Goal: Check status

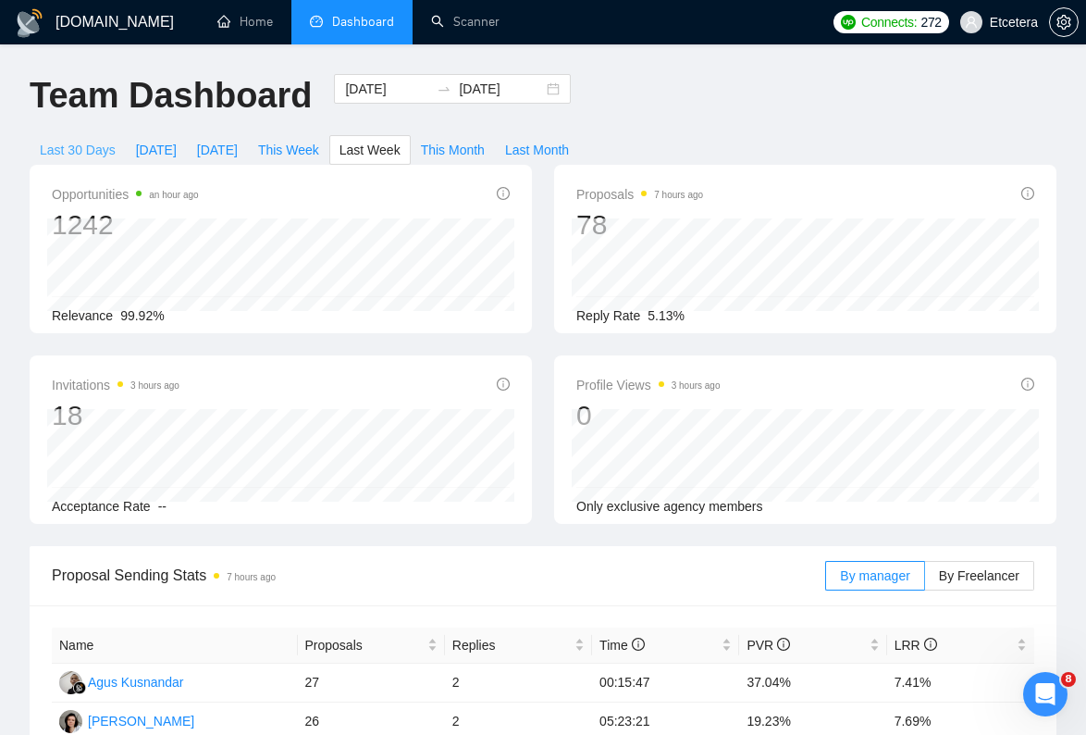
click at [84, 154] on span "Last 30 Days" at bounding box center [78, 150] width 76 height 20
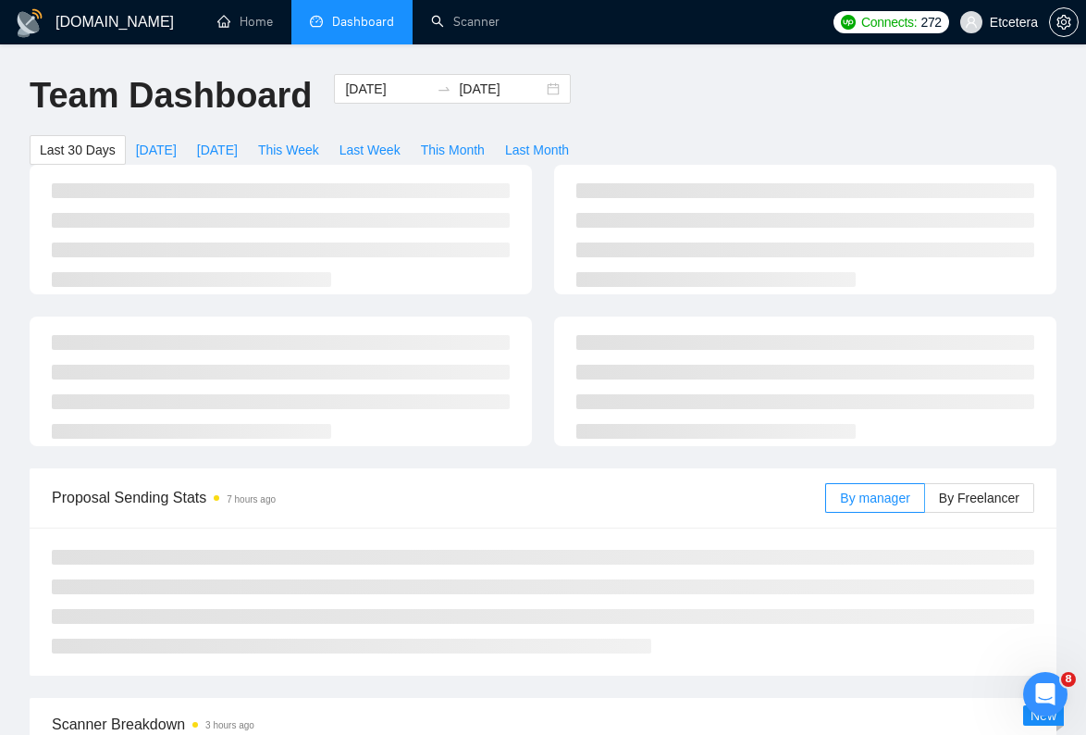
type input "[DATE]"
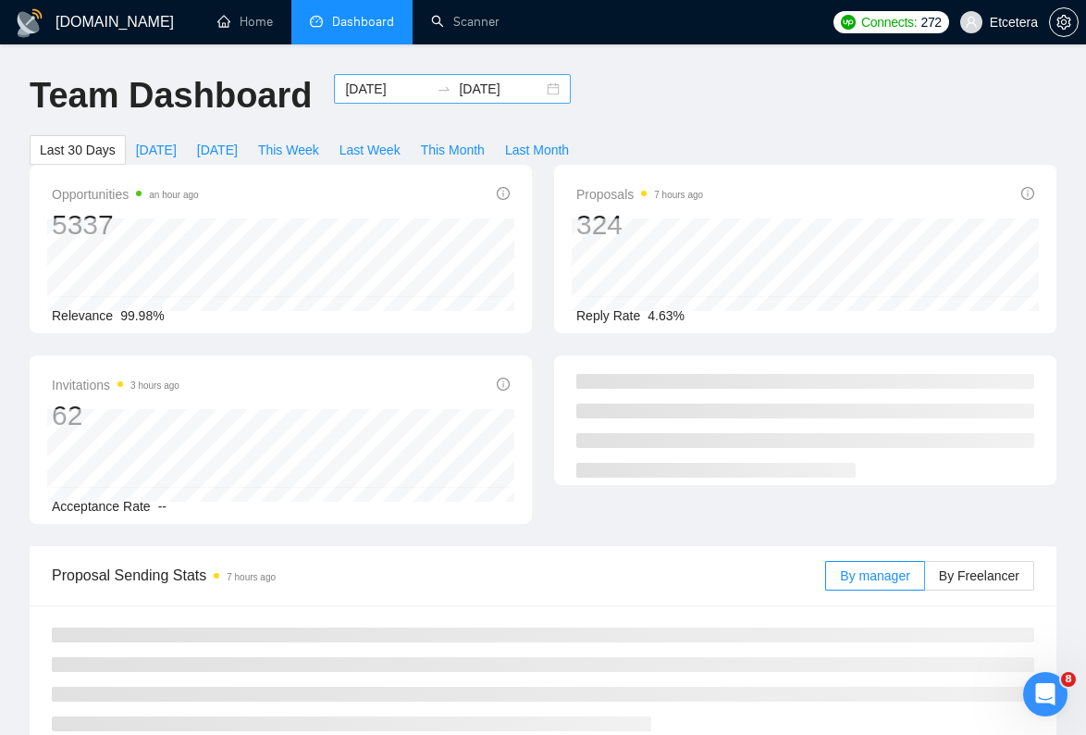
click at [390, 90] on input "[DATE]" at bounding box center [387, 89] width 84 height 20
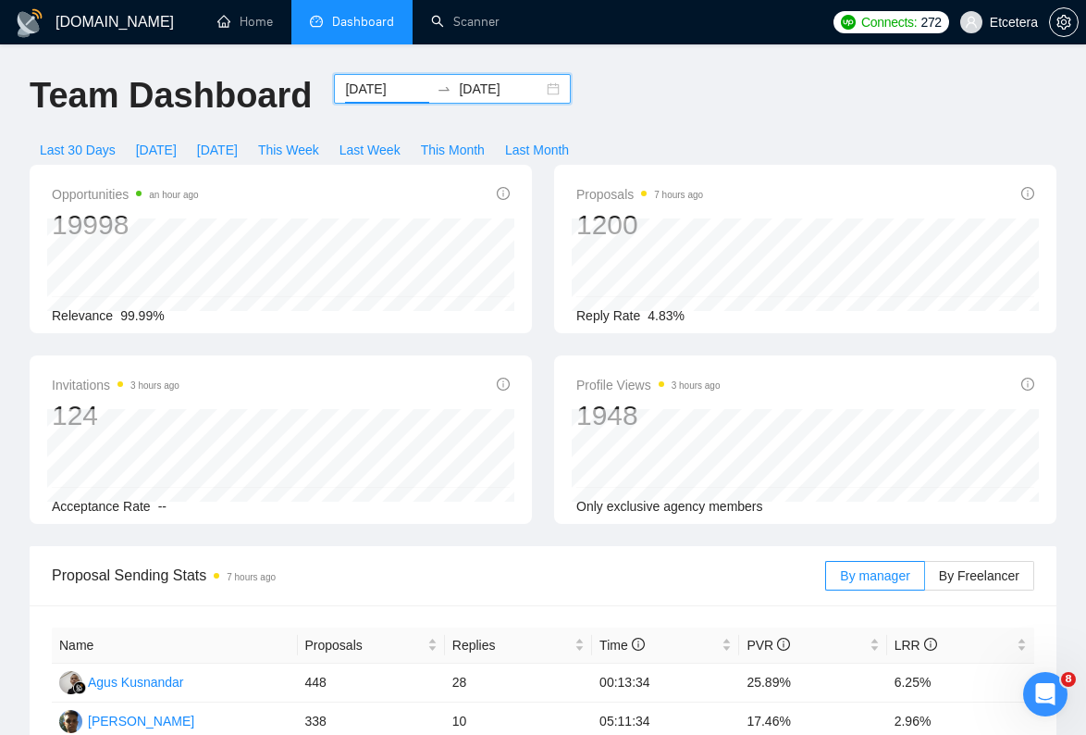
click at [385, 93] on input "[DATE]" at bounding box center [387, 89] width 84 height 20
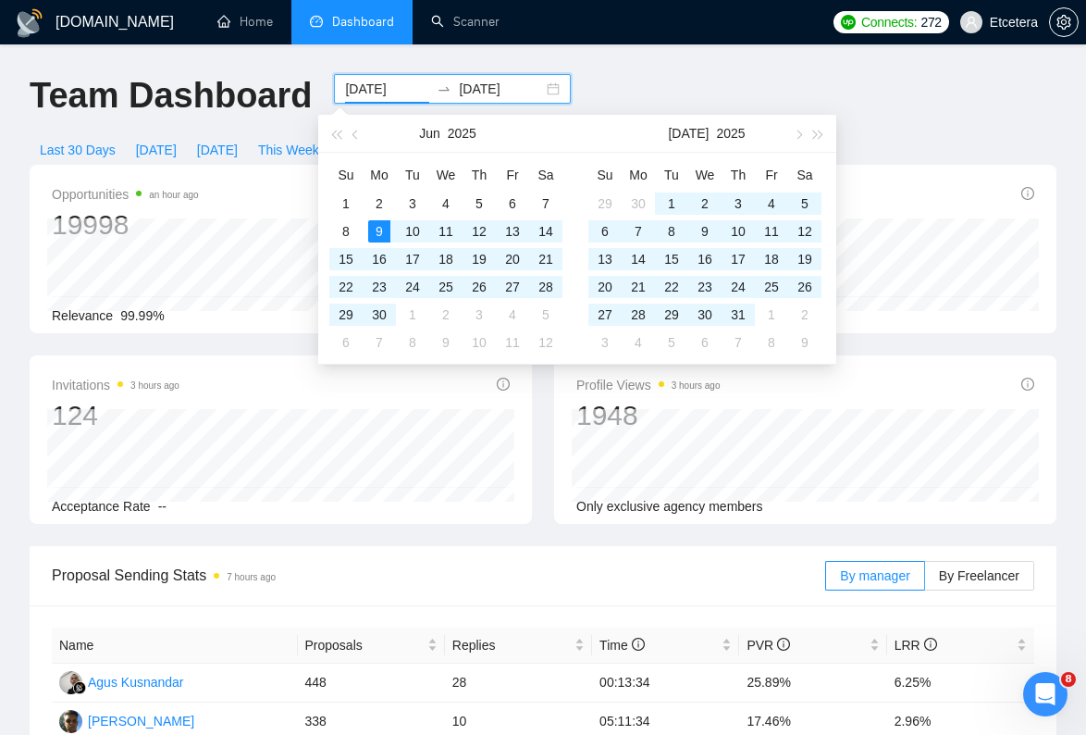
type input "[DATE]"
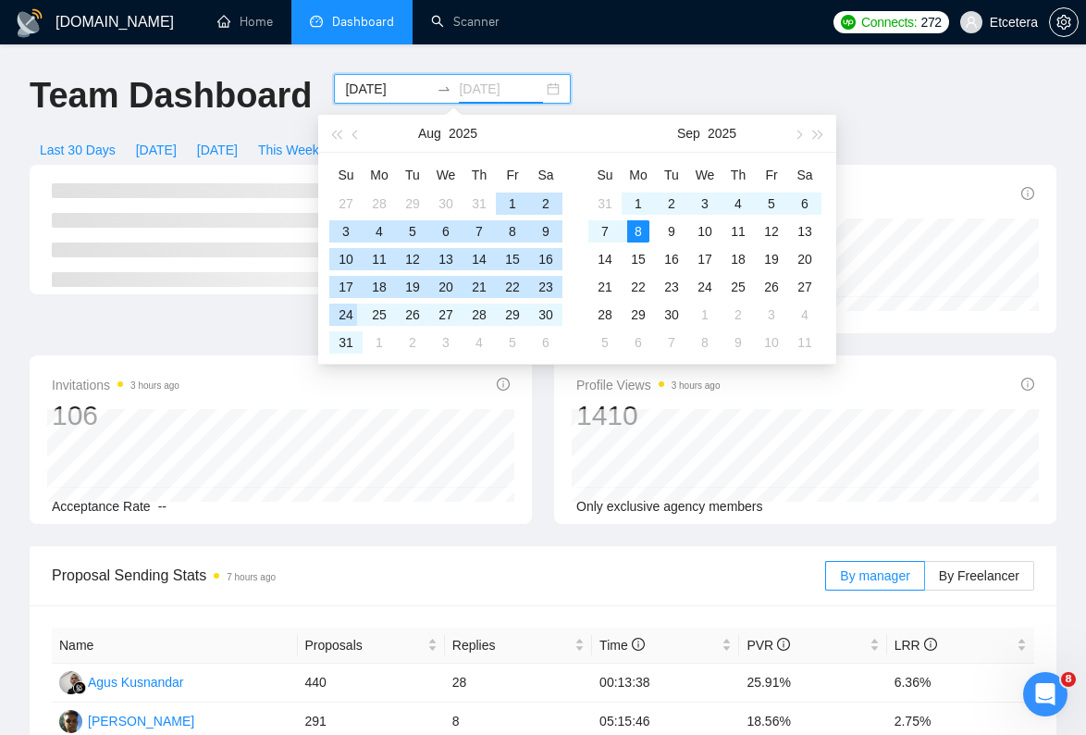
type input "[DATE]"
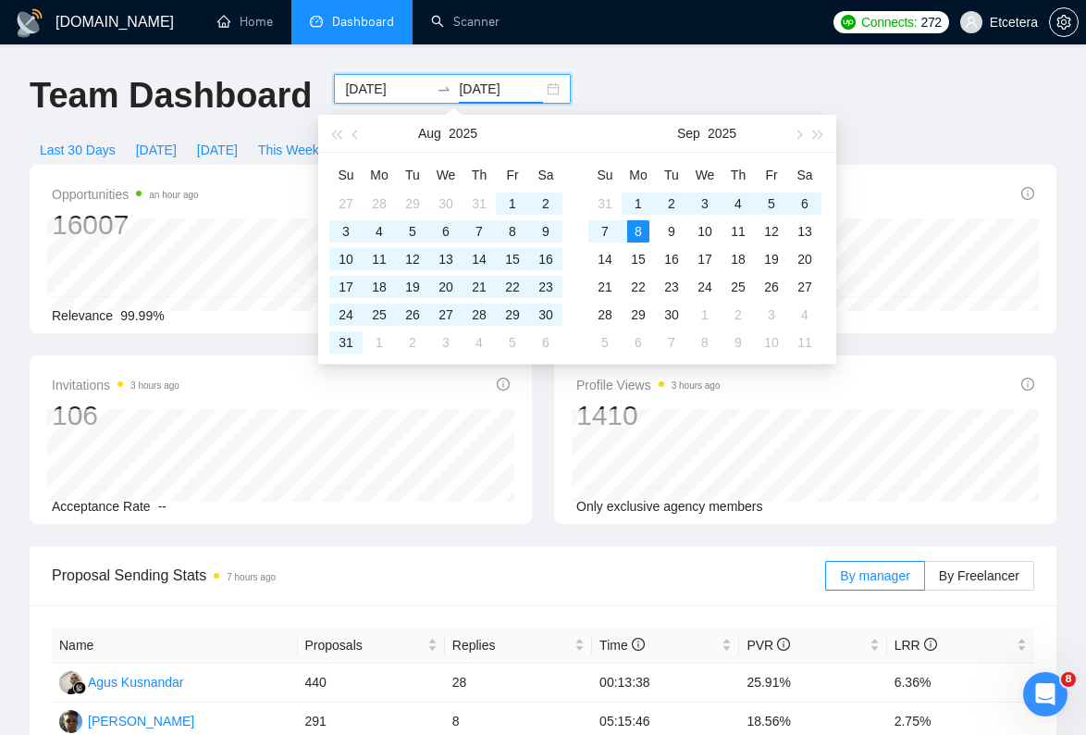
click at [309, 393] on div "Invitations 3 hours ago 106" at bounding box center [281, 403] width 458 height 59
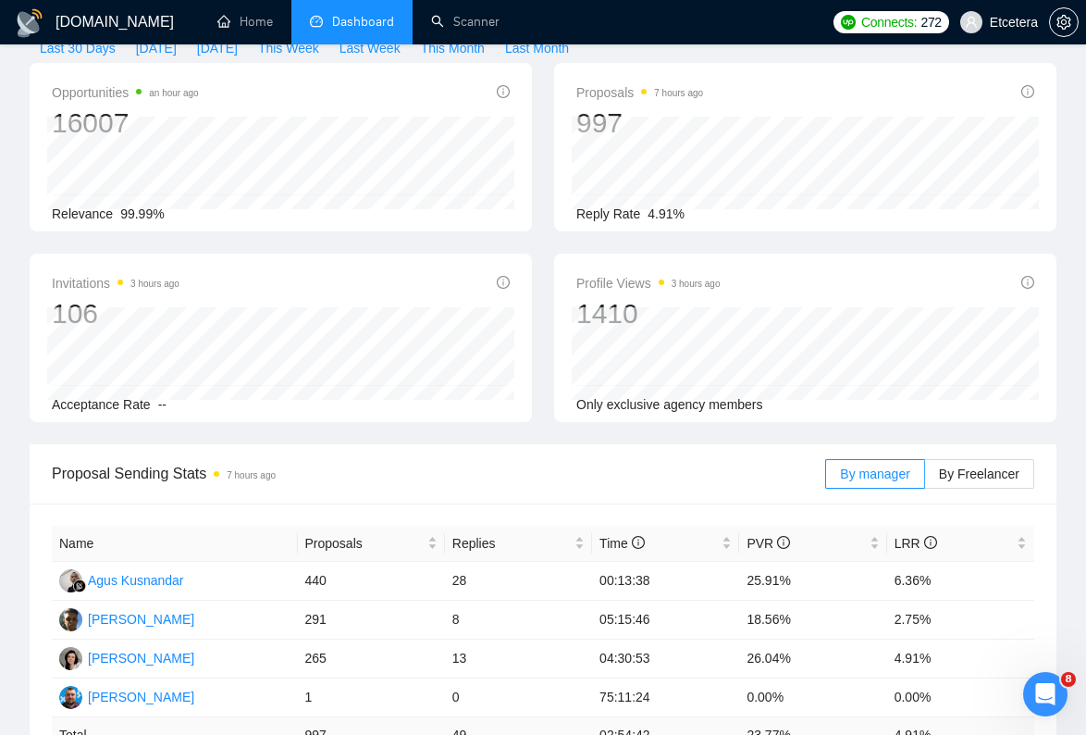
scroll to position [181, 0]
